Goal: Check status: Check status

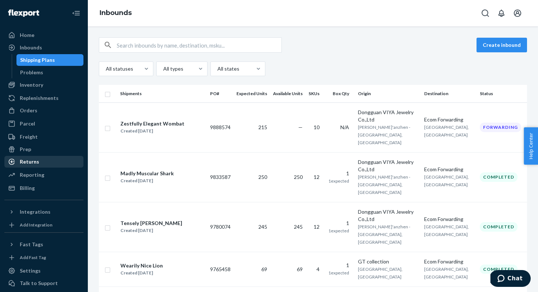
click at [33, 162] on div "Returns" at bounding box center [29, 161] width 19 height 7
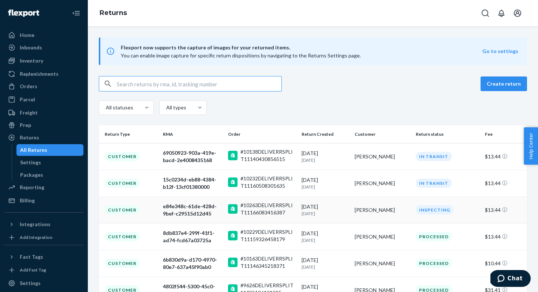
click at [343, 212] on p "[DATE]" at bounding box center [324, 213] width 47 height 6
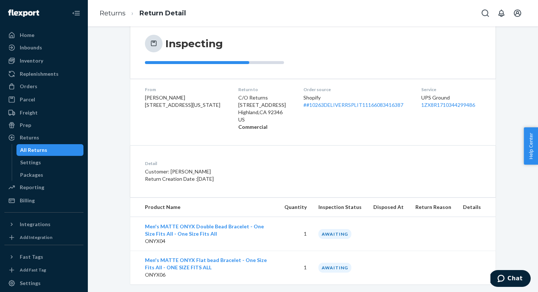
scroll to position [65, 0]
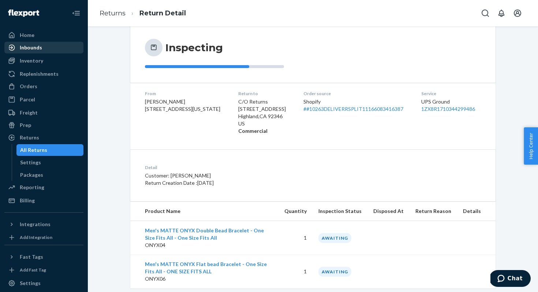
click at [31, 48] on div "Inbounds" at bounding box center [31, 47] width 22 height 7
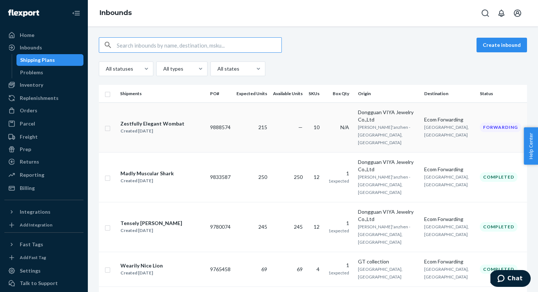
click at [189, 120] on div "Zestfully Elegant Wombat Created [DATE]" at bounding box center [162, 127] width 84 height 15
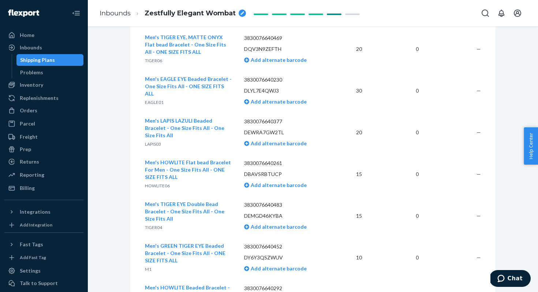
scroll to position [343, 0]
